Goal: Task Accomplishment & Management: Manage account settings

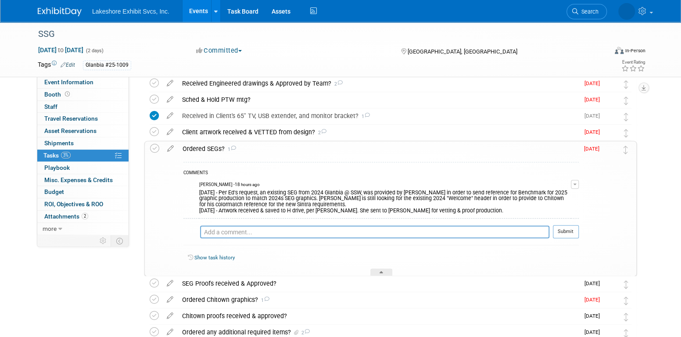
click at [199, 7] on link "Events" at bounding box center [199, 11] width 32 height 22
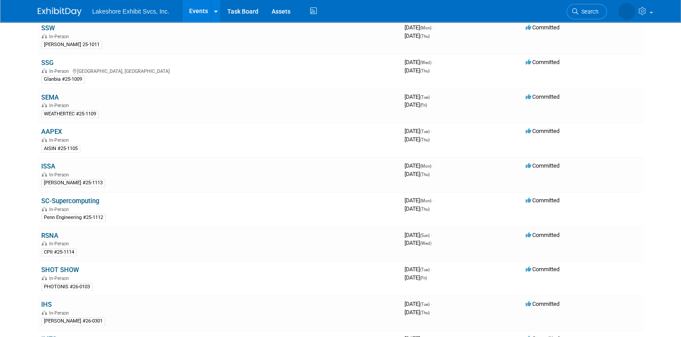
scroll to position [405, 0]
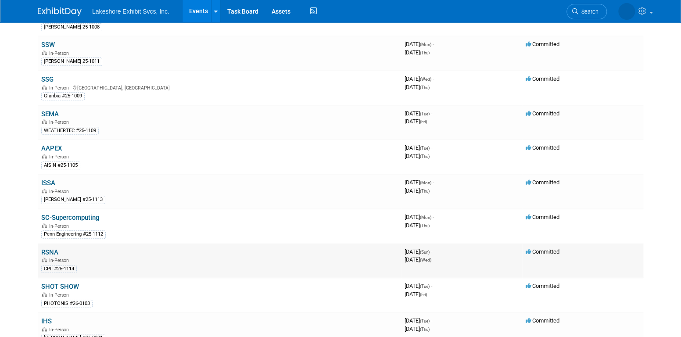
click at [53, 248] on link "RSNA" at bounding box center [49, 252] width 17 height 8
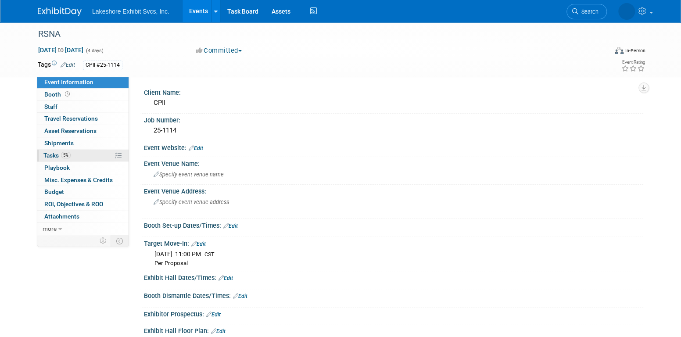
click at [80, 155] on link "5% Tasks 5%" at bounding box center [82, 156] width 91 height 12
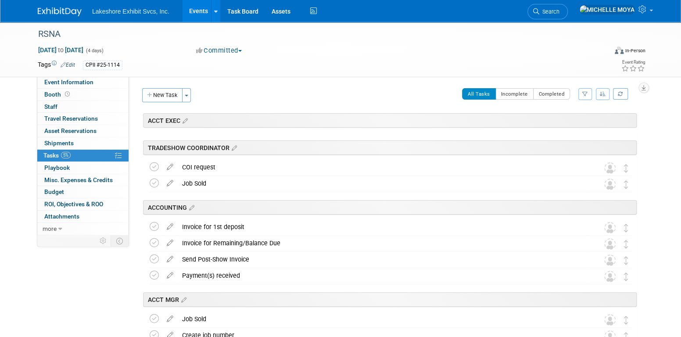
click at [586, 92] on icon "button" at bounding box center [585, 93] width 6 height 5
click at [567, 120] on select "-- Select Assignee -- All unassigned tasks Assigned to me Amanda Koss Dave Desa…" at bounding box center [549, 122] width 72 height 12
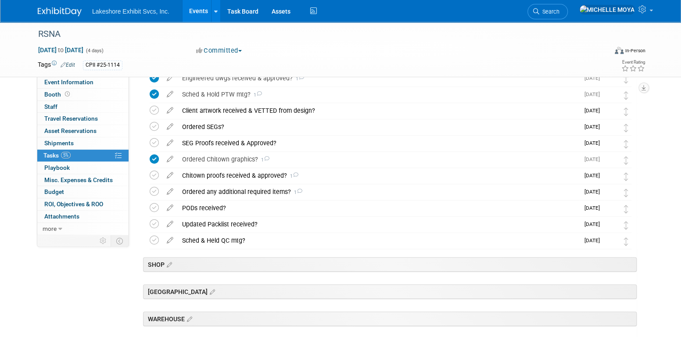
scroll to position [263, 0]
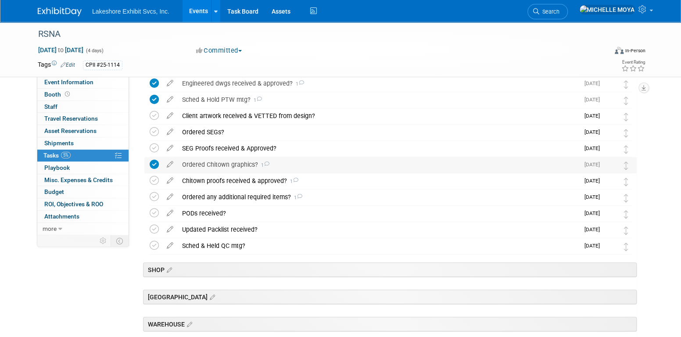
click at [224, 164] on div "Ordered Chitown graphics? 1" at bounding box center [379, 164] width 402 height 15
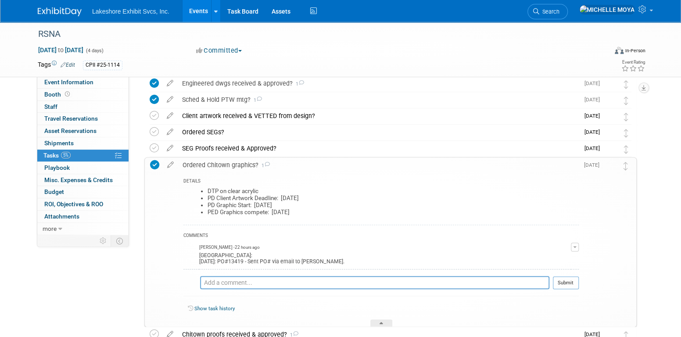
click at [576, 245] on button "button" at bounding box center [575, 247] width 8 height 9
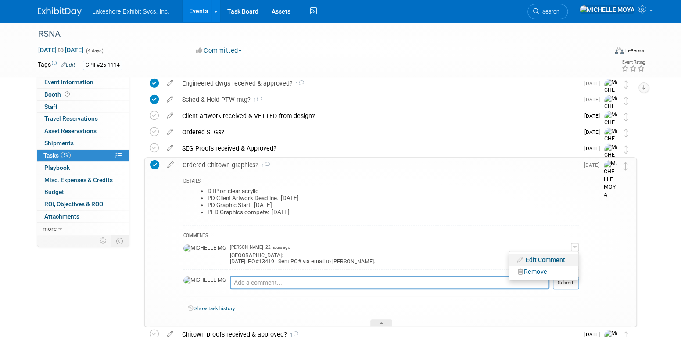
click at [549, 260] on link "Edit Comment" at bounding box center [543, 260] width 69 height 12
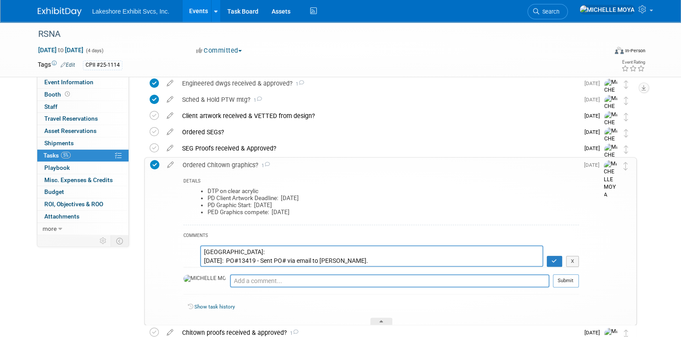
click at [242, 251] on textarea "CHITOWN: 8.27.25: PO#13419 - Sent PO# via email to Stephen." at bounding box center [371, 256] width 343 height 22
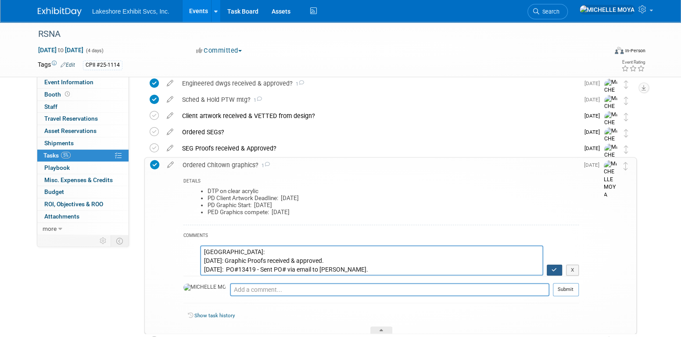
type textarea "CHITOWN: 8.28.25: Graphic Proofs received & approved. 8.27.25: PO#13419 - Sent …"
click at [554, 265] on button "button" at bounding box center [554, 270] width 15 height 11
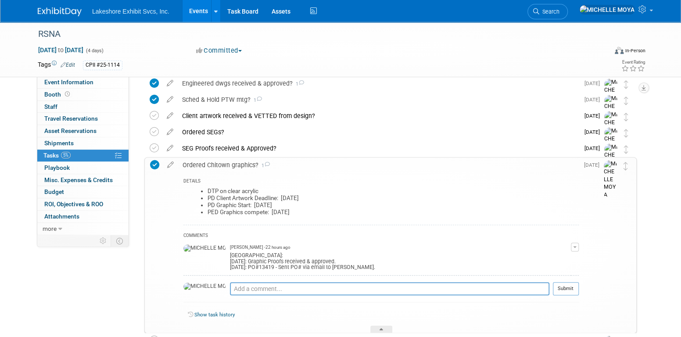
click at [221, 163] on div "Ordered Chitown graphics? 1" at bounding box center [378, 165] width 401 height 15
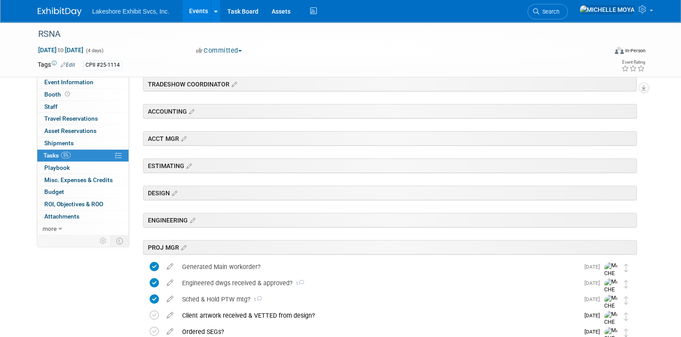
scroll to position [219, 0]
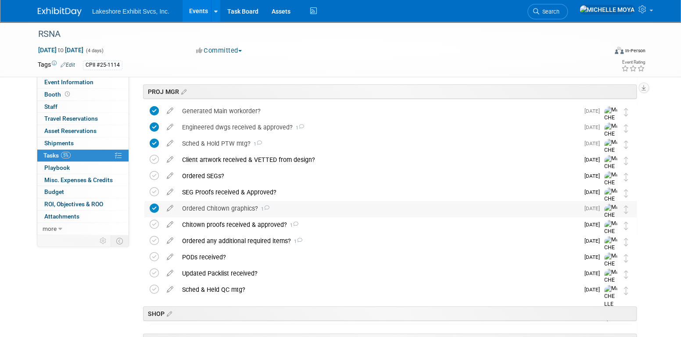
click at [238, 207] on div "Ordered Chitown graphics? 1" at bounding box center [379, 208] width 402 height 15
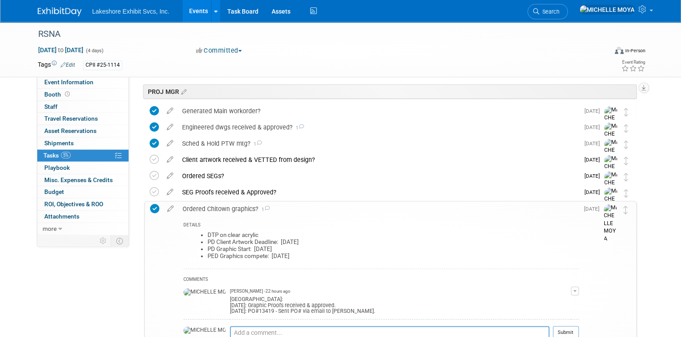
click at [575, 288] on button "button" at bounding box center [575, 291] width 8 height 9
click at [546, 299] on link "Edit Comment" at bounding box center [543, 304] width 69 height 12
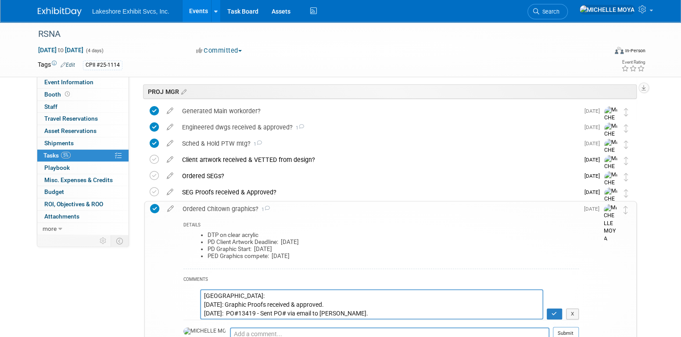
drag, startPoint x: 337, startPoint y: 302, endPoint x: 197, endPoint y: 306, distance: 139.2
click at [197, 306] on tr "CHITOWN: 8.28.25: Graphic Proofs received & approved. 8.27.25: PO#13419 - Sent …" at bounding box center [380, 304] width 395 height 31
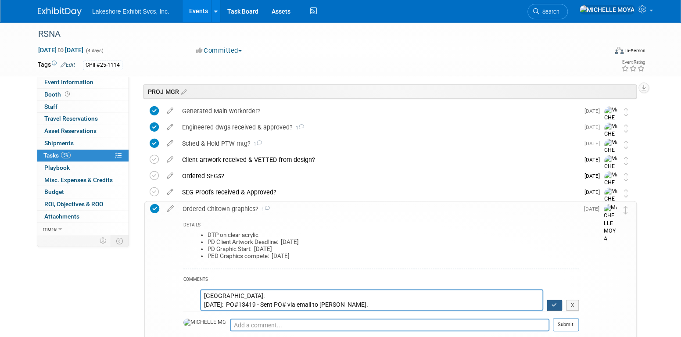
type textarea "CHITOWN: 8.27.25: PO#13419 - Sent PO# via email to Stephen."
click at [555, 308] on td "CHITOWN: 8.28.25: Graphic Proofs received & approved. 8.27.25: PO#13419 - Sent …" at bounding box center [380, 298] width 395 height 27
drag, startPoint x: 555, startPoint y: 305, endPoint x: 535, endPoint y: 273, distance: 38.1
click at [554, 304] on icon "button" at bounding box center [555, 304] width 6 height 5
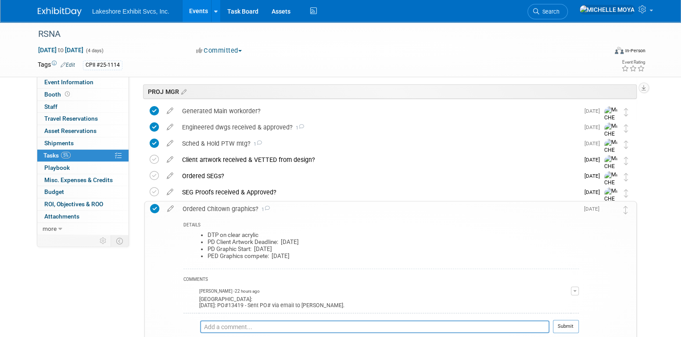
scroll to position [395, 0]
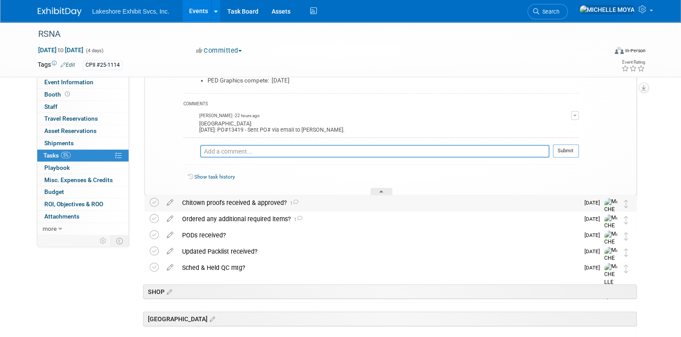
click at [263, 203] on div "Chitown proofs received & approved? 1" at bounding box center [379, 202] width 402 height 15
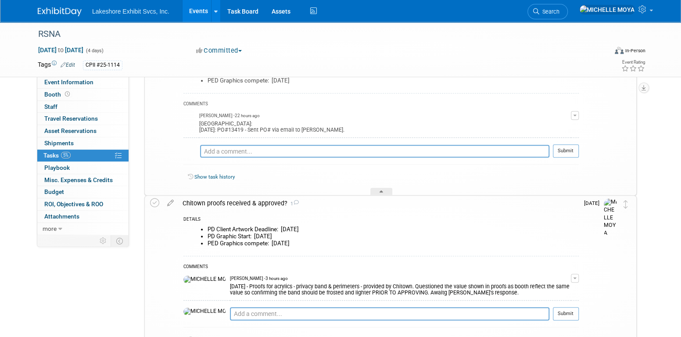
click at [520, 263] on div "COMMENTS" at bounding box center [380, 267] width 395 height 9
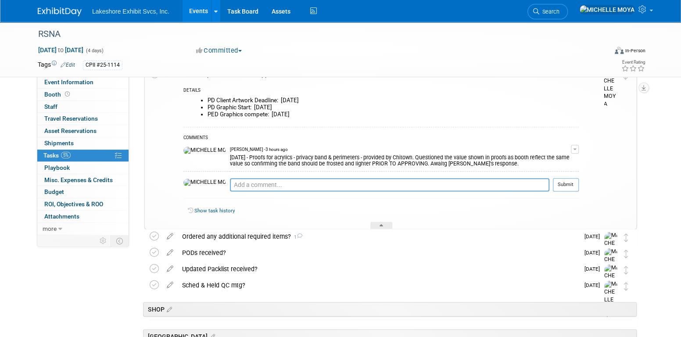
scroll to position [527, 0]
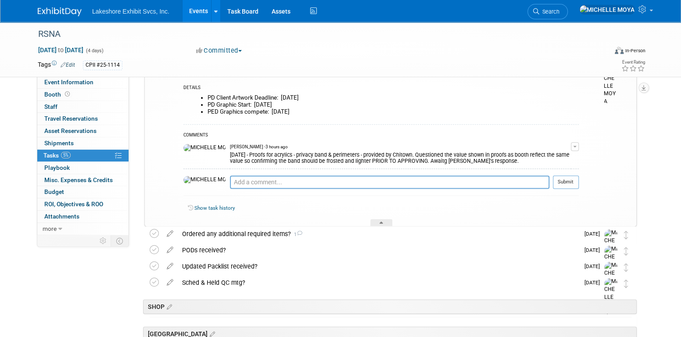
click at [577, 146] on span "button" at bounding box center [575, 147] width 4 height 2
click at [551, 161] on link "Edit Comment" at bounding box center [543, 159] width 69 height 12
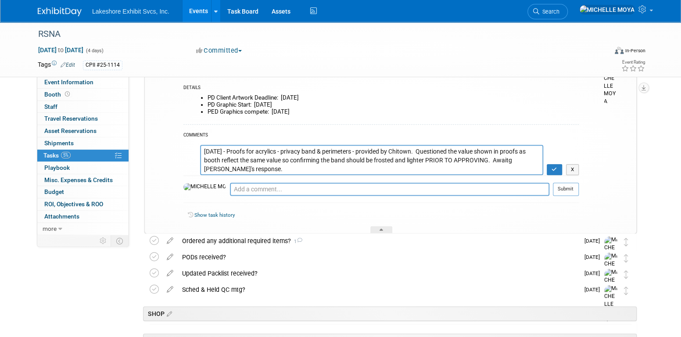
click at [229, 150] on textarea "8.28.25 - Proofs for acrylics - privacy band & perimeters - provided by Chitown…" at bounding box center [371, 160] width 343 height 30
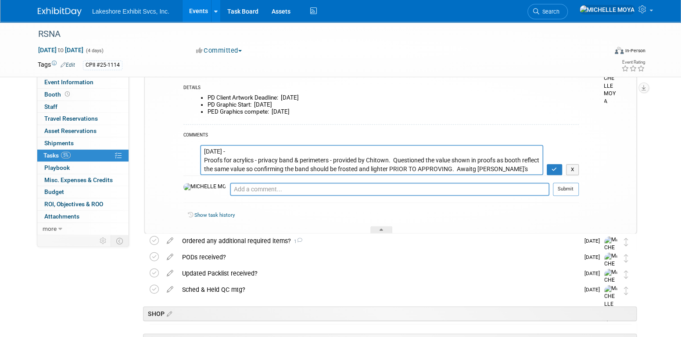
click at [203, 161] on textarea "8.28.25 - Proofs for acrylics - privacy band & perimeters - provided by Chitown…" at bounding box center [371, 160] width 343 height 30
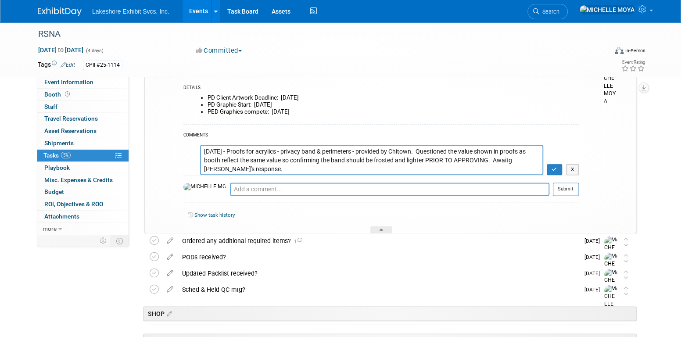
click at [202, 152] on textarea "8.28.25 - Proofs for acrylics - privacy band & perimeters - provided by Chitown…" at bounding box center [371, 160] width 343 height 30
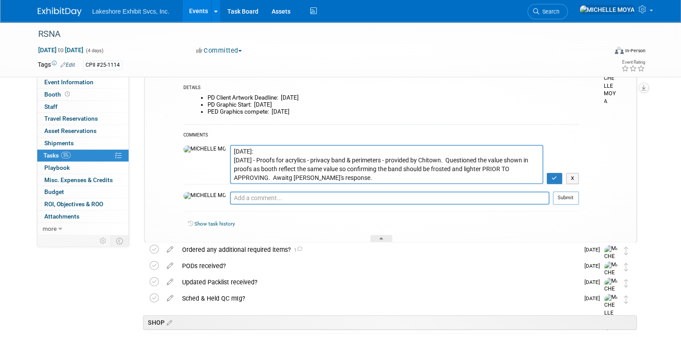
click at [233, 151] on textarea "8.28.25 - Proofs for acrylics - privacy band & perimeters - provided by Chitown…" at bounding box center [386, 164] width 313 height 39
click at [251, 151] on textarea "8.28.25 - Proofs for acrylics - privacy band & perimeters - provided by Chitown…" at bounding box center [386, 164] width 313 height 39
type textarea "8.28.25: Updated Graphic Proofs received & approved. 8.28.25 - Proofs for acryl…"
click at [557, 179] on icon "button" at bounding box center [555, 178] width 6 height 5
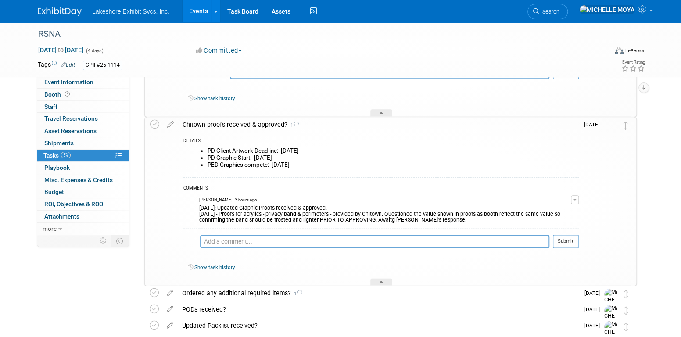
scroll to position [395, 0]
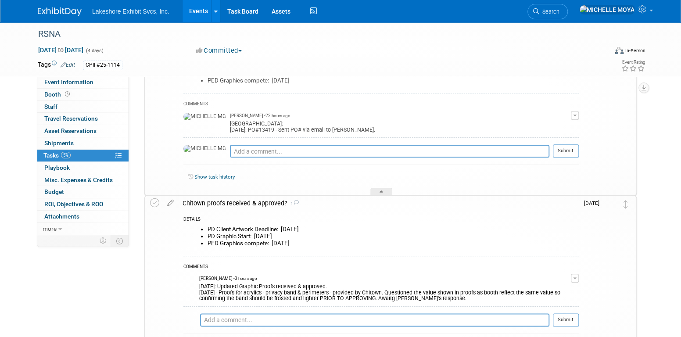
click at [264, 200] on div "Chitown proofs received & approved? 1" at bounding box center [378, 203] width 401 height 15
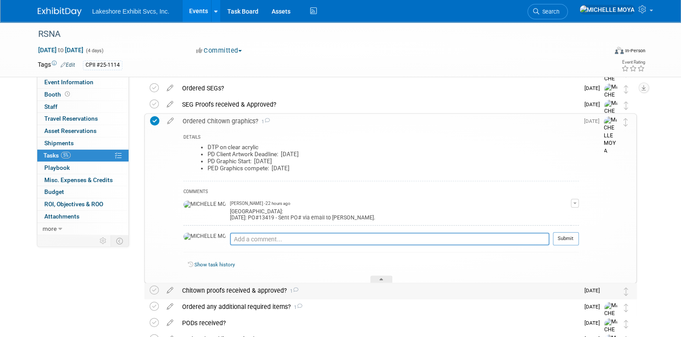
scroll to position [263, 0]
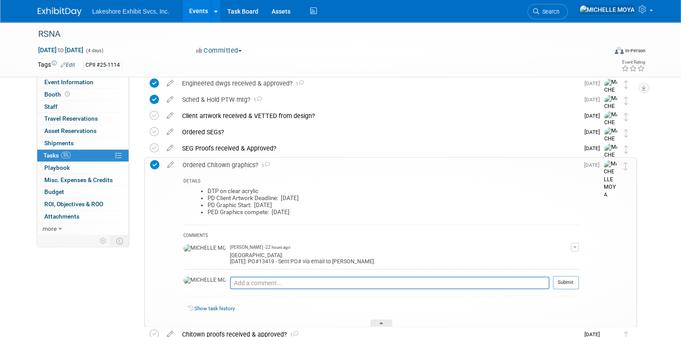
drag, startPoint x: 234, startPoint y: 163, endPoint x: 243, endPoint y: 173, distance: 13.4
click at [234, 163] on div "Ordered Chitown graphics? 1" at bounding box center [378, 165] width 401 height 15
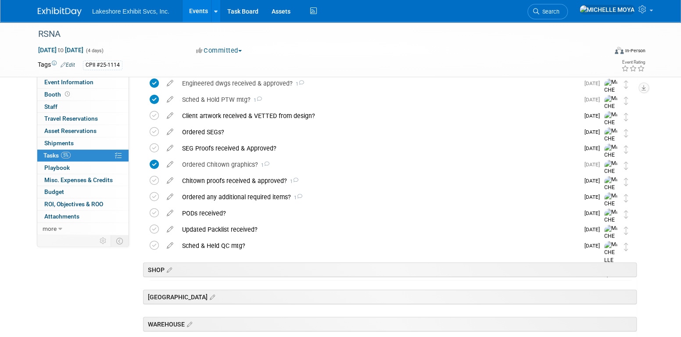
click at [190, 9] on link "Events" at bounding box center [199, 11] width 32 height 22
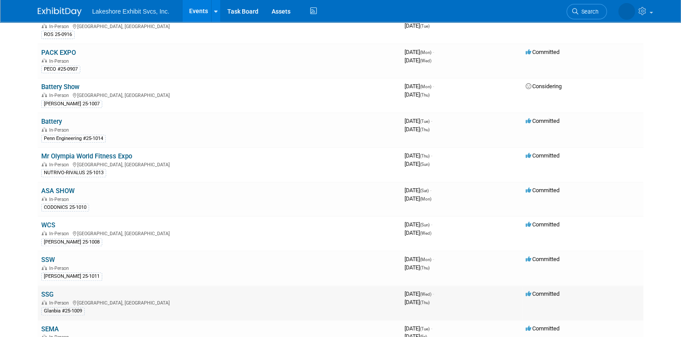
scroll to position [263, 0]
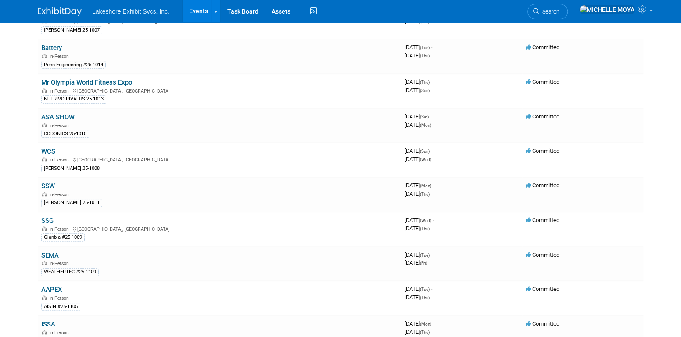
click at [50, 217] on link "SSG" at bounding box center [47, 221] width 12 height 8
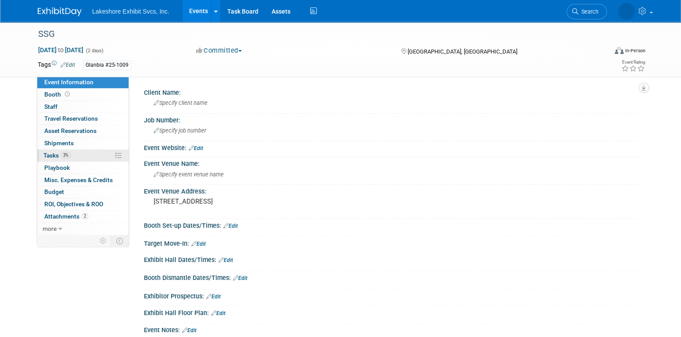
click at [94, 154] on link "3% Tasks 3%" at bounding box center [82, 156] width 91 height 12
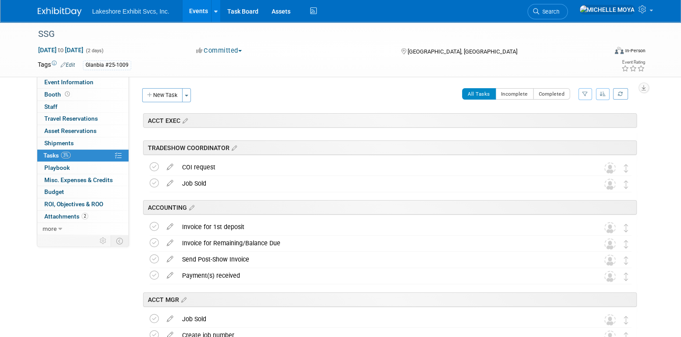
click at [586, 96] on icon "button" at bounding box center [585, 93] width 6 height 5
click at [567, 123] on select "-- Select Assignee -- All unassigned tasks Assigned to me Amanda Koss Dave Desa…" at bounding box center [549, 122] width 72 height 12
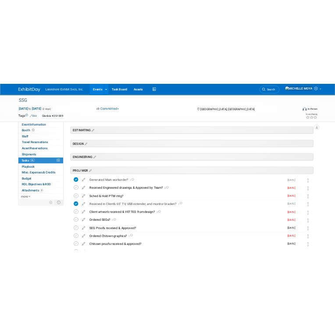
scroll to position [176, 0]
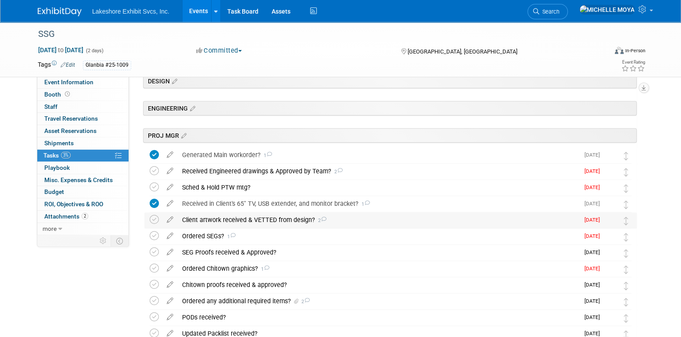
click at [245, 219] on div "Client artwork received & VETTED from design? 2" at bounding box center [379, 219] width 402 height 15
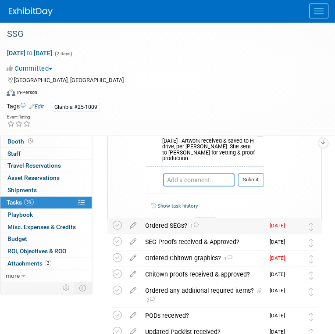
scroll to position [307, 0]
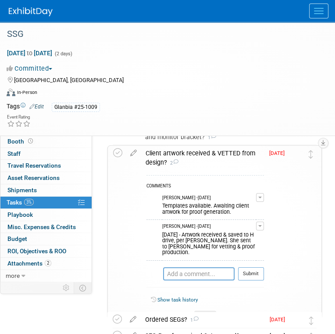
click at [201, 151] on div "Client artwork received & VETTED from design? 2" at bounding box center [202, 158] width 123 height 24
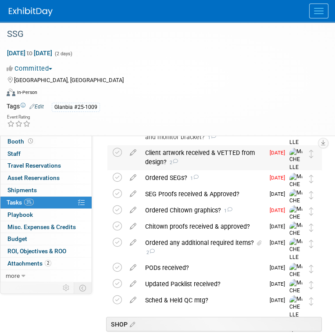
click at [154, 152] on div "Client artwork received & VETTED from design? 2" at bounding box center [203, 157] width 124 height 24
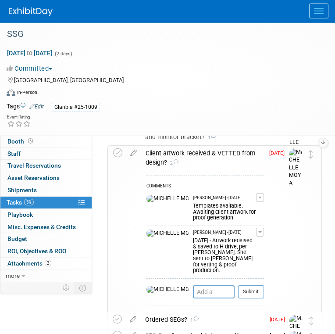
click at [154, 152] on div "Client artwork received & VETTED from design? 2" at bounding box center [202, 158] width 123 height 24
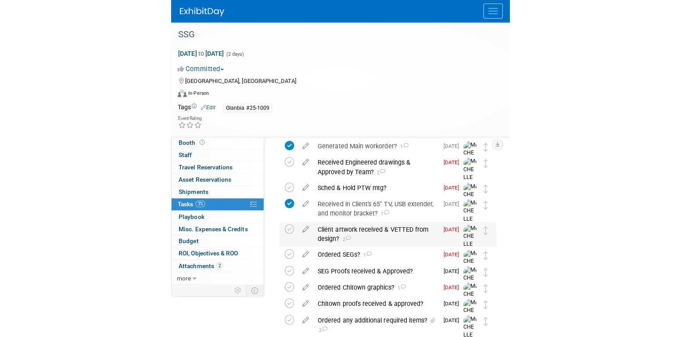
scroll to position [251, 0]
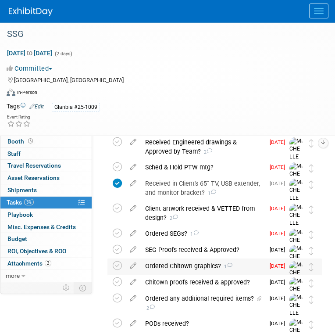
click at [189, 266] on div "Ordered Chitown graphics? 1" at bounding box center [203, 265] width 124 height 15
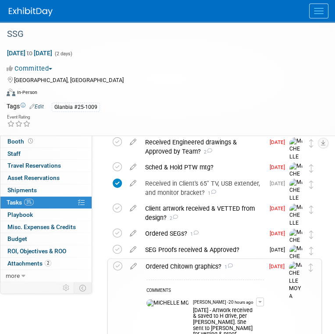
click at [189, 266] on div "Ordered Chitown graphics? 1" at bounding box center [202, 266] width 123 height 15
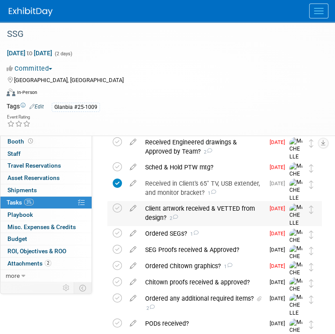
click at [198, 208] on div "Client artwork received & VETTED from design? 2" at bounding box center [203, 213] width 124 height 24
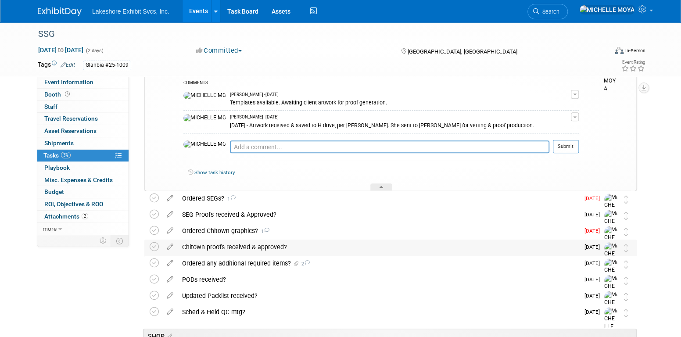
scroll to position [339, 0]
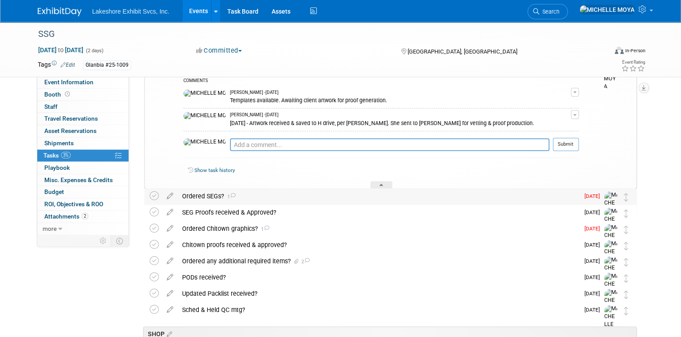
click at [201, 195] on div "Ordered SEGs? 1" at bounding box center [379, 196] width 402 height 15
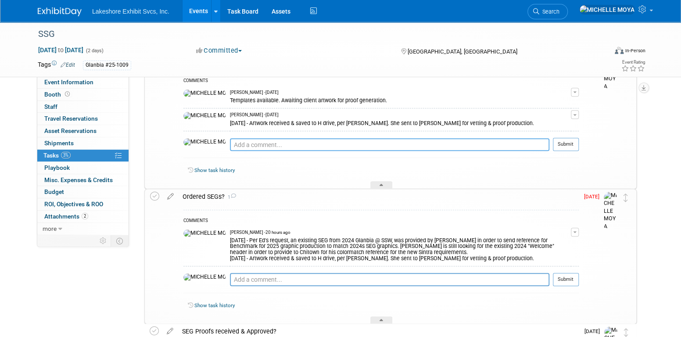
click at [230, 143] on textarea at bounding box center [389, 144] width 319 height 13
type textarea "8.28.25 - Proofs received. Ed sending to client for approval"
click at [563, 140] on button "Submit" at bounding box center [566, 144] width 26 height 13
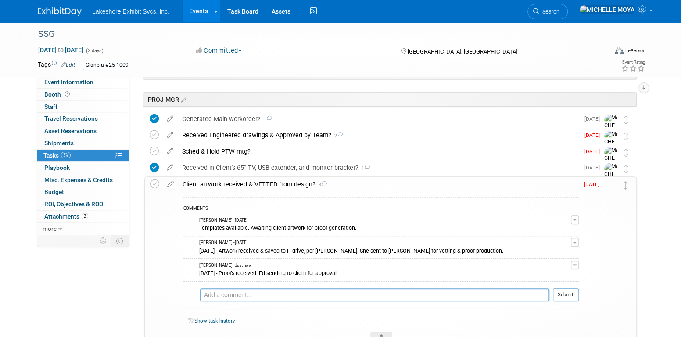
scroll to position [208, 0]
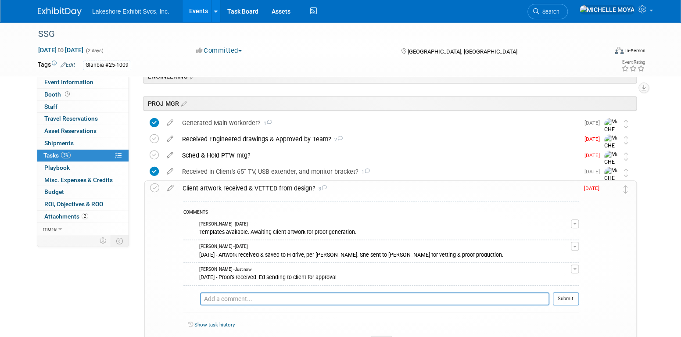
click at [238, 187] on div "Client artwork received & VETTED from design? 3" at bounding box center [378, 188] width 401 height 15
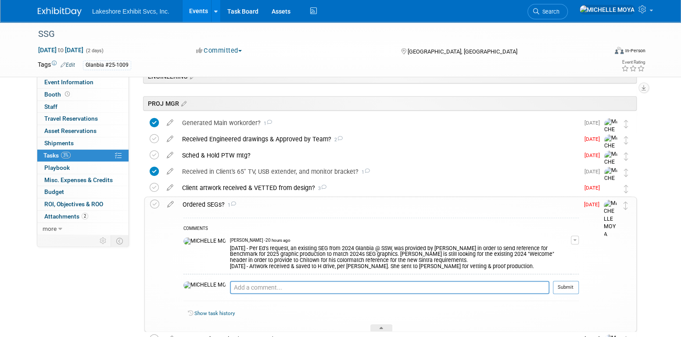
click at [215, 204] on div "Ordered SEGs? 1" at bounding box center [378, 204] width 401 height 15
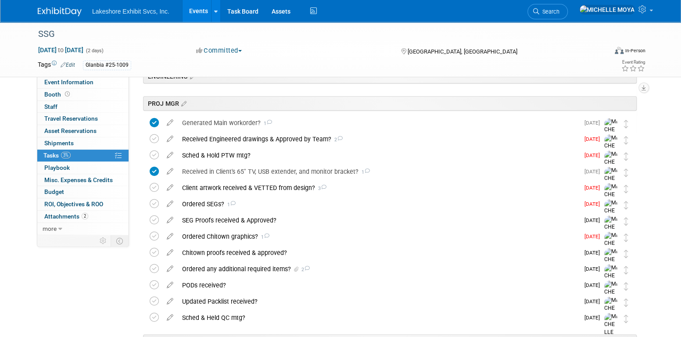
click at [203, 14] on link "Events" at bounding box center [199, 11] width 32 height 22
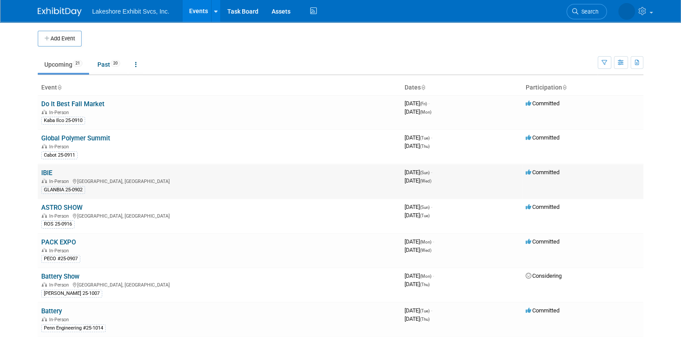
click at [162, 177] on div "In-Person [GEOGRAPHIC_DATA], [GEOGRAPHIC_DATA]" at bounding box center [219, 180] width 356 height 7
click at [47, 169] on link "IBIE" at bounding box center [46, 173] width 11 height 8
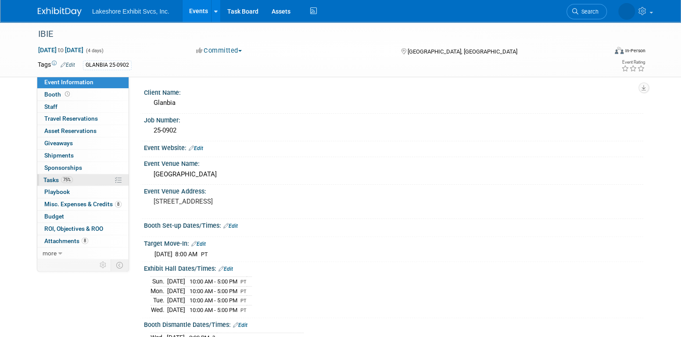
click at [73, 177] on link "75% Tasks 75%" at bounding box center [82, 180] width 91 height 12
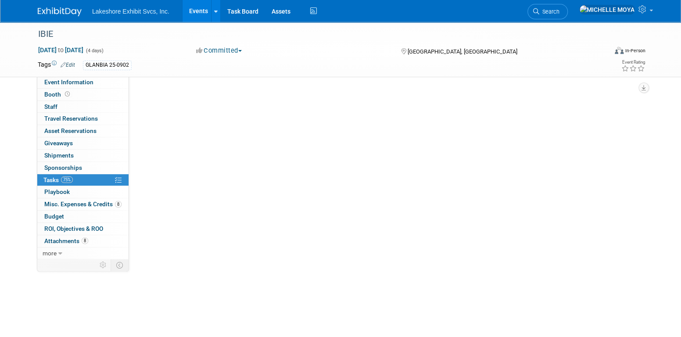
drag, startPoint x: 73, startPoint y: 177, endPoint x: 315, endPoint y: 166, distance: 242.1
click at [75, 177] on link "75% Tasks 75%" at bounding box center [82, 180] width 91 height 12
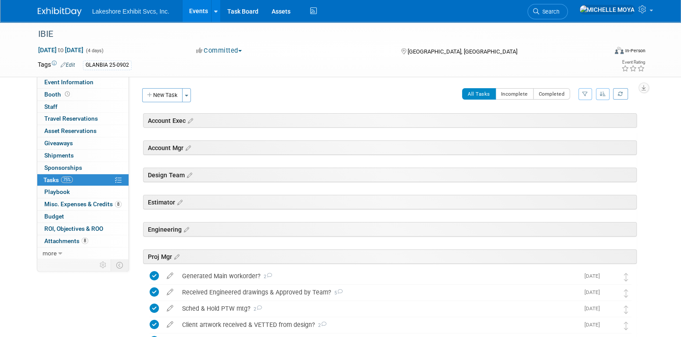
drag, startPoint x: 589, startPoint y: 90, endPoint x: 583, endPoint y: 88, distance: 6.4
click at [586, 89] on button "button" at bounding box center [585, 94] width 14 height 12
click at [562, 118] on select "-- Select Assignee -- All unassigned tasks Assigned to me Amanda Koss Dave Desa…" at bounding box center [549, 122] width 72 height 12
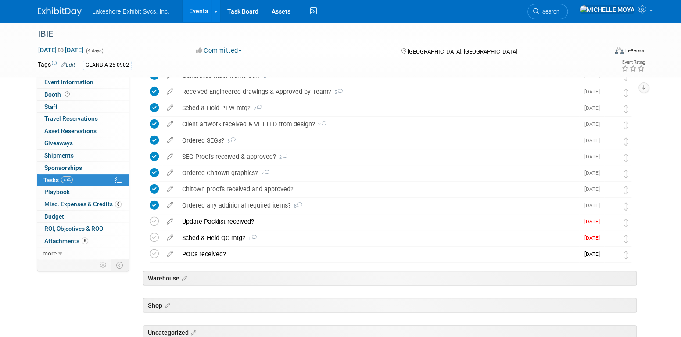
scroll to position [219, 0]
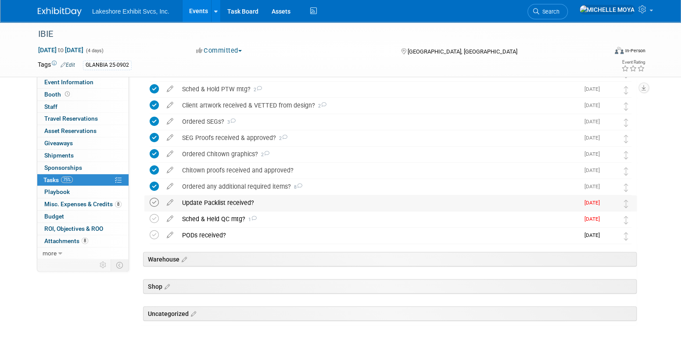
click at [154, 200] on icon at bounding box center [154, 202] width 9 height 9
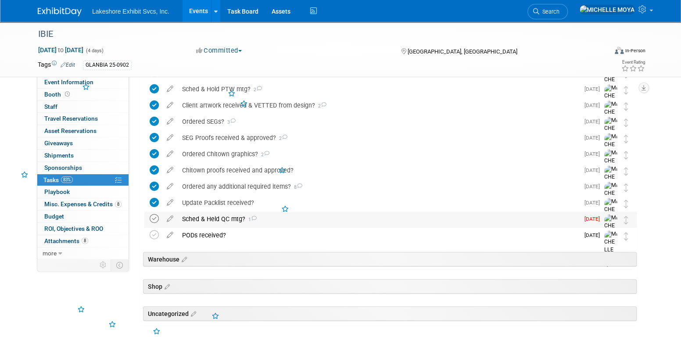
click at [156, 218] on icon at bounding box center [154, 218] width 9 height 9
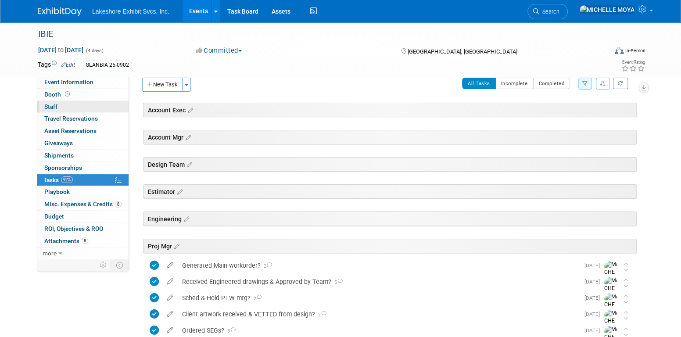
scroll to position [0, 0]
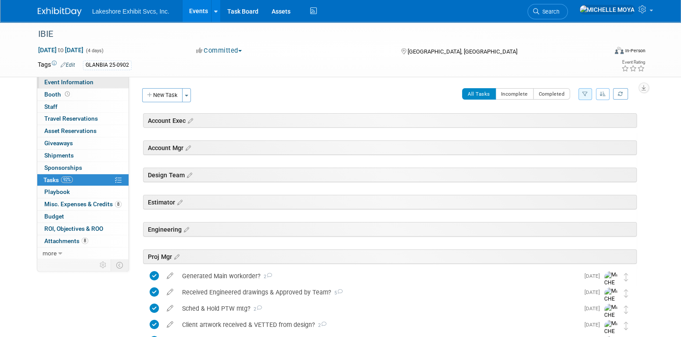
click at [76, 82] on span "Event Information" at bounding box center [68, 82] width 49 height 7
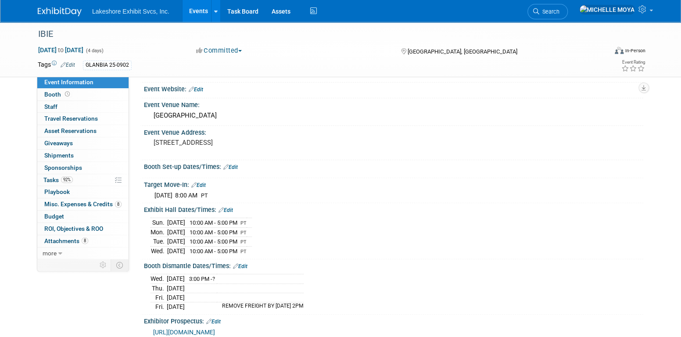
scroll to position [144, 0]
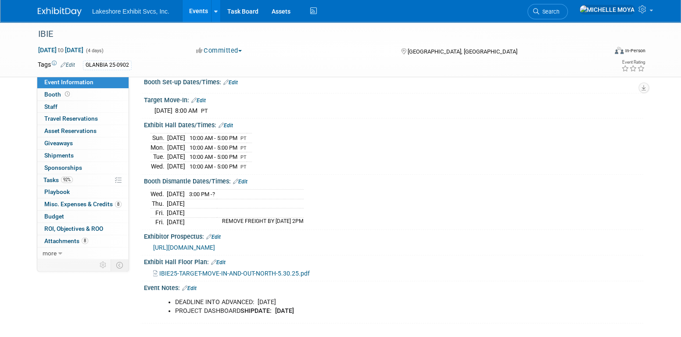
click at [198, 9] on link "Events" at bounding box center [199, 11] width 32 height 22
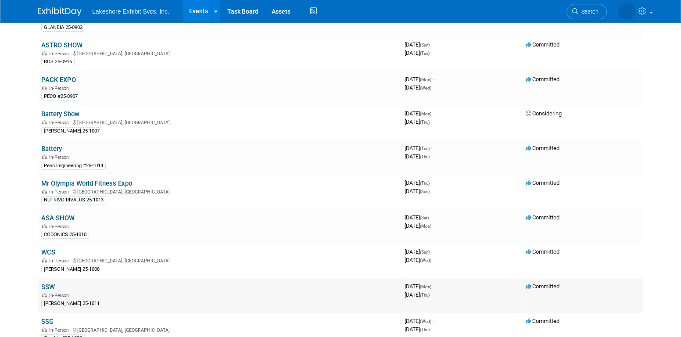
scroll to position [88, 0]
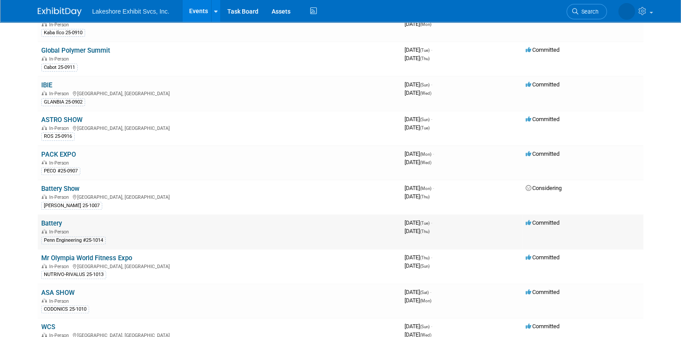
click at [55, 225] on td "Battery In-Person Penn Engineering #25-1014" at bounding box center [219, 232] width 363 height 35
click at [58, 220] on link "Battery" at bounding box center [51, 223] width 21 height 8
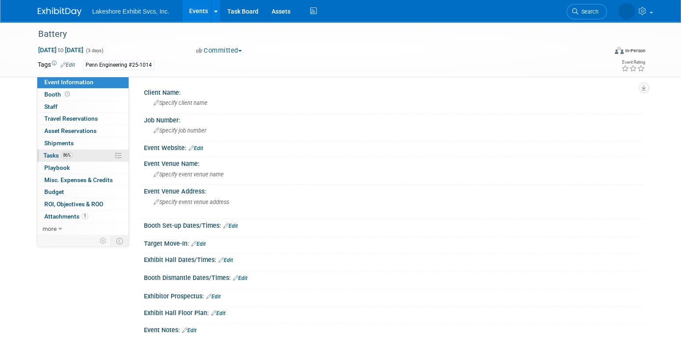
click at [78, 156] on link "86% Tasks 86%" at bounding box center [82, 156] width 91 height 12
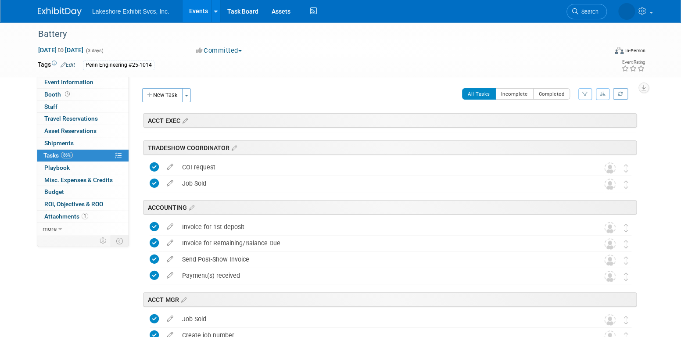
drag, startPoint x: 586, startPoint y: 89, endPoint x: 580, endPoint y: 97, distance: 10.0
click at [586, 89] on button "button" at bounding box center [585, 94] width 14 height 12
click at [564, 126] on select "-- Select Assignee -- All unassigned tasks Assigned to me [PERSON_NAME] [PERSON…" at bounding box center [549, 122] width 72 height 12
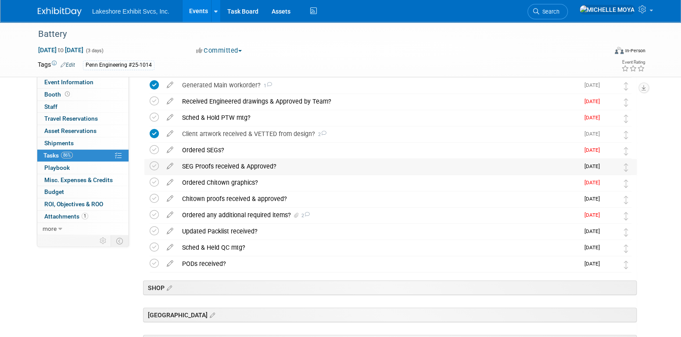
scroll to position [263, 0]
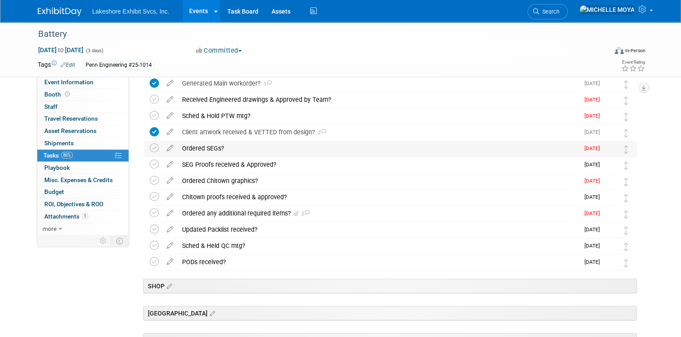
click at [209, 149] on div "Ordered SEGs?" at bounding box center [379, 148] width 402 height 15
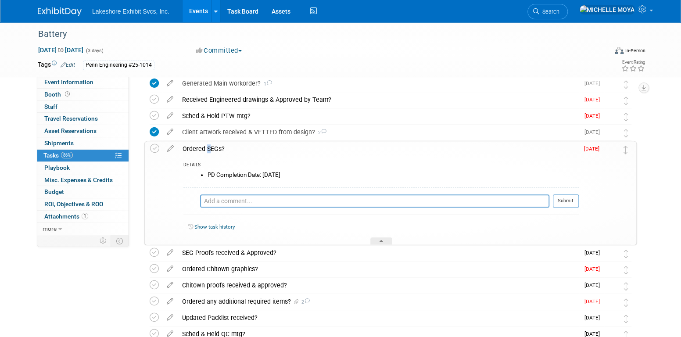
click at [205, 147] on div "Ordered SEGs?" at bounding box center [378, 148] width 401 height 15
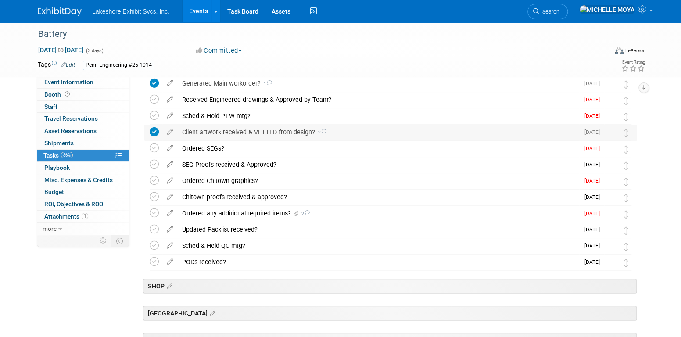
click at [215, 133] on div "Client artwork received & VETTED from design? 2" at bounding box center [379, 132] width 402 height 15
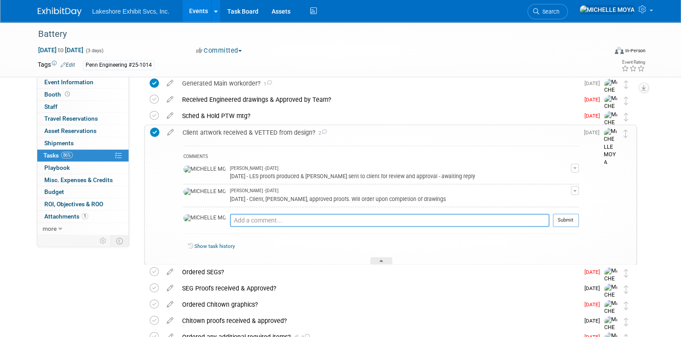
click at [483, 218] on textarea at bounding box center [389, 220] width 319 height 13
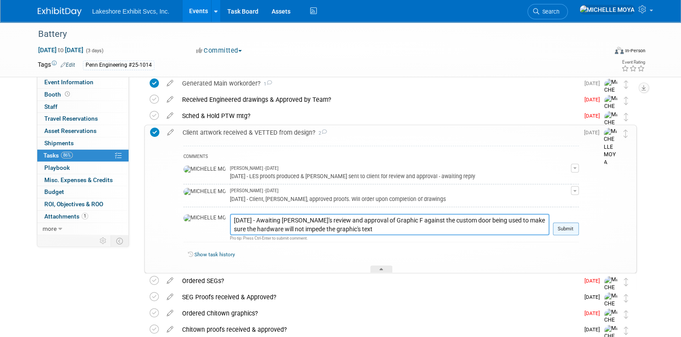
type textarea "[DATE] - Awaiting [PERSON_NAME]'s review and approval of Graphic F against the …"
click at [563, 226] on button "Submit" at bounding box center [566, 229] width 26 height 13
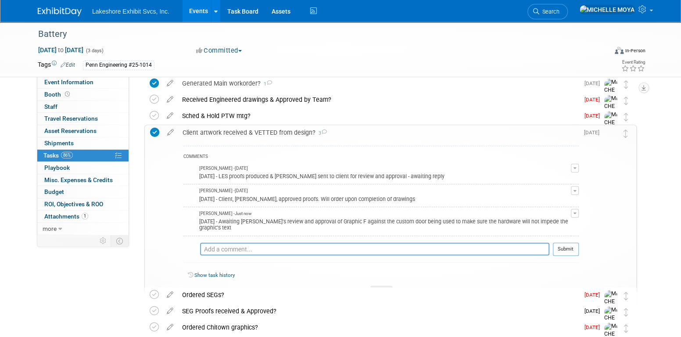
click at [269, 127] on div "Client artwork received & VETTED from design? 3" at bounding box center [378, 132] width 401 height 15
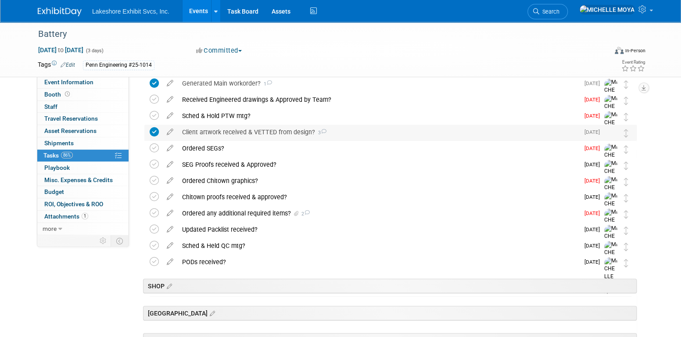
click at [158, 131] on icon at bounding box center [154, 131] width 9 height 9
click at [293, 131] on div "Client artwork received & VETTED from design? 3" at bounding box center [379, 132] width 402 height 15
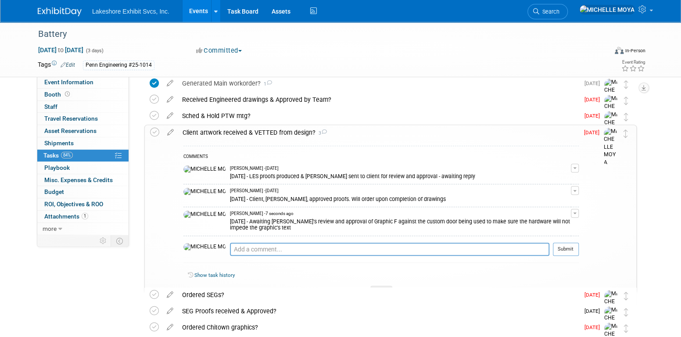
click at [293, 131] on div "Client artwork received & VETTED from design? 3" at bounding box center [378, 132] width 401 height 15
